Goal: Submit feedback/report problem: Submit feedback/report problem

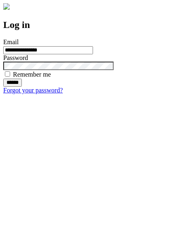
click at [22, 87] on input "******" at bounding box center [12, 82] width 19 height 8
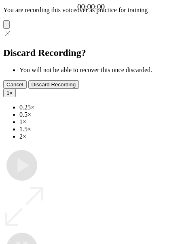
type input "**********"
